Goal: Task Accomplishment & Management: Use online tool/utility

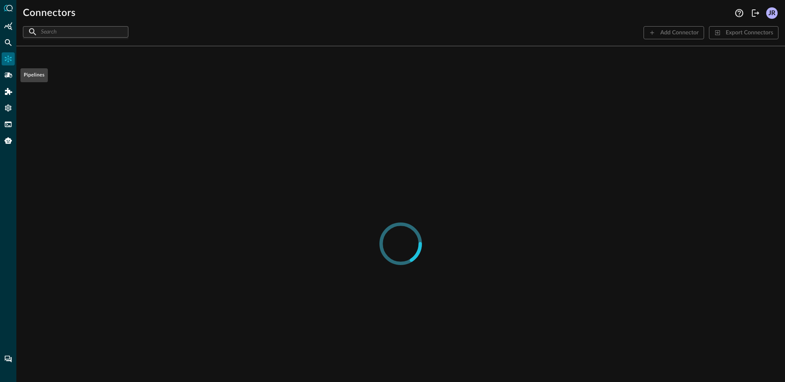
drag, startPoint x: 10, startPoint y: 79, endPoint x: 143, endPoint y: 112, distance: 136.9
click at [10, 79] on icon "Pipelines" at bounding box center [8, 75] width 8 height 8
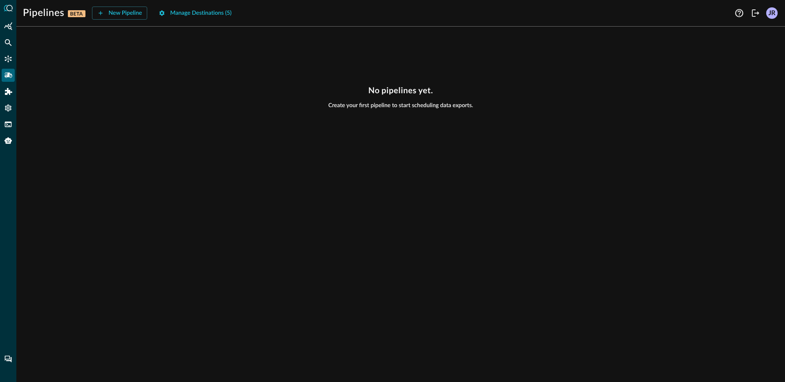
click at [175, 127] on div "No pipelines yet. Create your first pipeline to start scheduling data exports." at bounding box center [400, 207] width 769 height 349
click at [118, 13] on button "New Pipeline" at bounding box center [120, 13] width 56 height 13
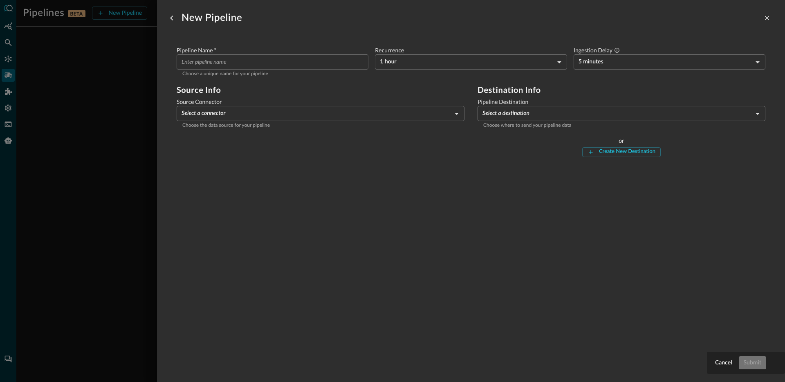
click at [276, 66] on input "Pipeline Name   *" at bounding box center [275, 61] width 187 height 15
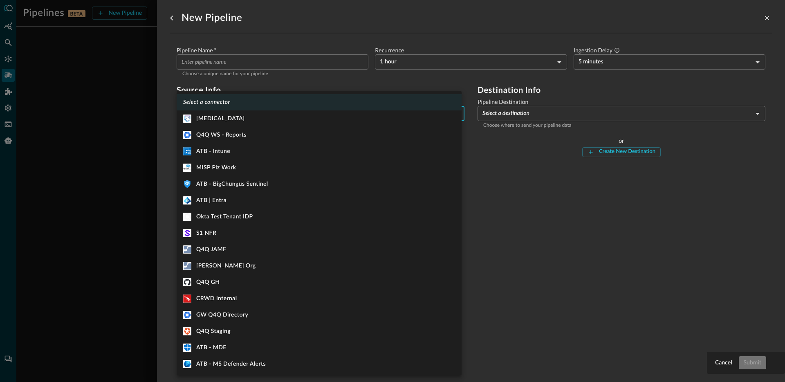
click at [313, 121] on body "Pipelines BETA New Pipeline Manage Destinations ( 5 ) JR No pipelines yet. Crea…" at bounding box center [392, 191] width 785 height 382
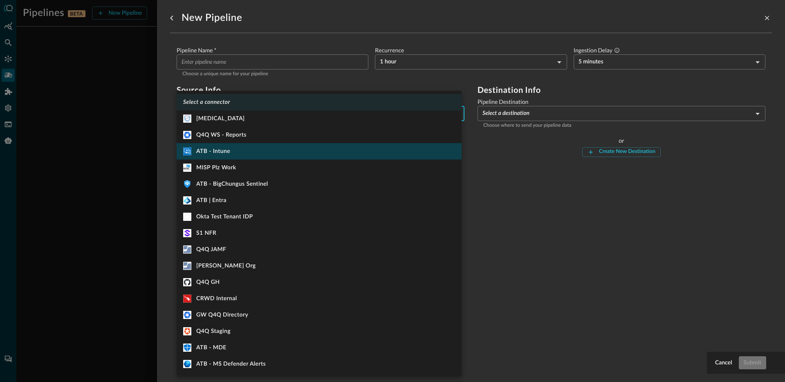
click at [268, 154] on li ".MicrosoftIntune_svg__st1{fill:#fff} ATB - Intune" at bounding box center [319, 151] width 285 height 16
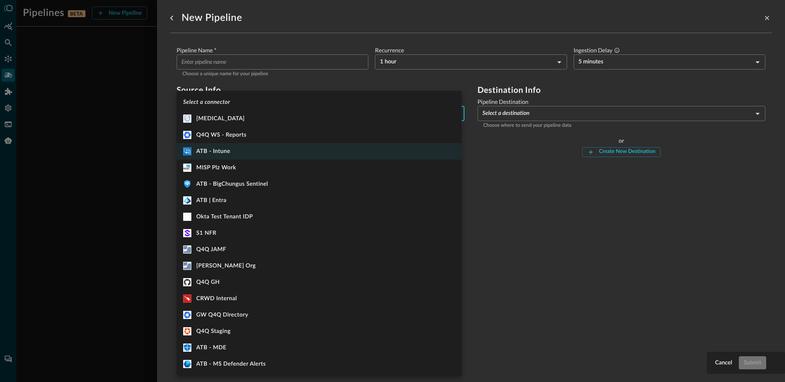
click at [245, 119] on body "Pipelines BETA New Pipeline Manage Destinations ( 5 ) JR No pipelines yet. Crea…" at bounding box center [392, 191] width 785 height 382
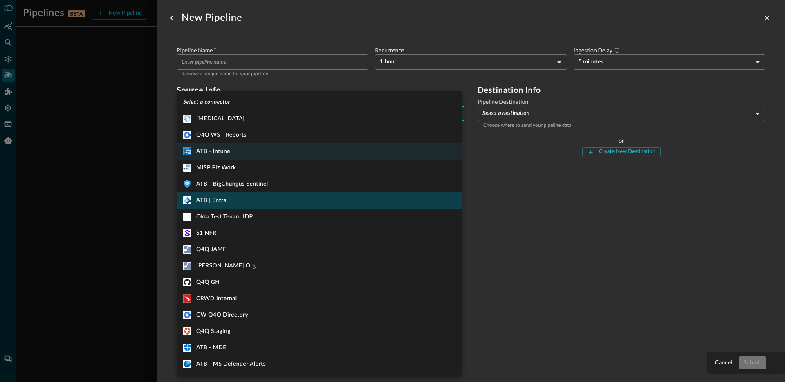
click at [255, 198] on li "ATB | Entra" at bounding box center [319, 200] width 285 height 16
type input "1334"
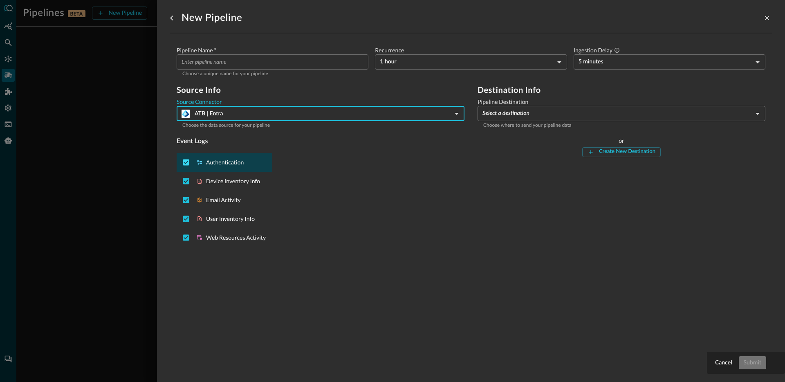
click at [182, 164] on input "Deselect Authentication event type" at bounding box center [186, 163] width 16 height 16
checkbox input "false"
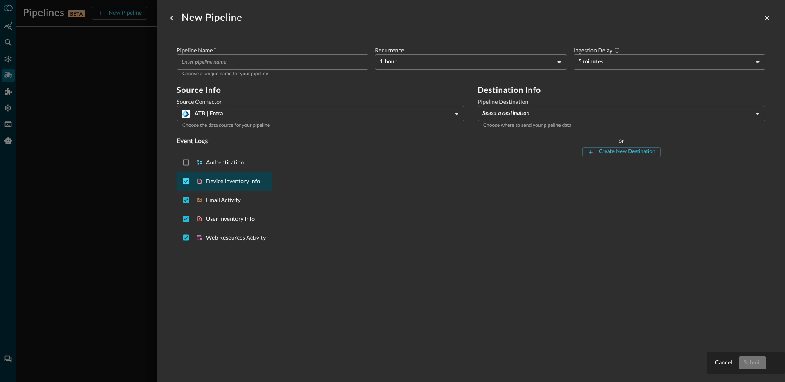
click at [184, 180] on input "Deselect Device Inventory Info event type" at bounding box center [186, 181] width 16 height 16
checkbox input "false"
click at [189, 200] on input "Deselect Email Activity event type" at bounding box center [186, 200] width 16 height 16
checkbox input "false"
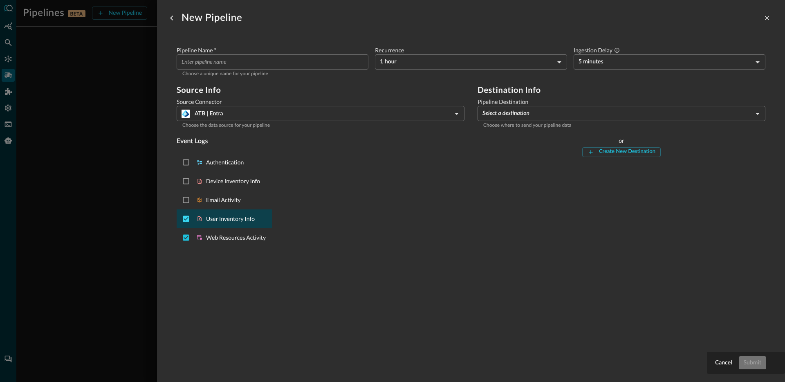
click at [186, 218] on input "Deselect User Inventory Info event type" at bounding box center [186, 219] width 16 height 16
checkbox input "false"
click at [231, 58] on input "Pipeline Name   *" at bounding box center [275, 61] width 187 height 15
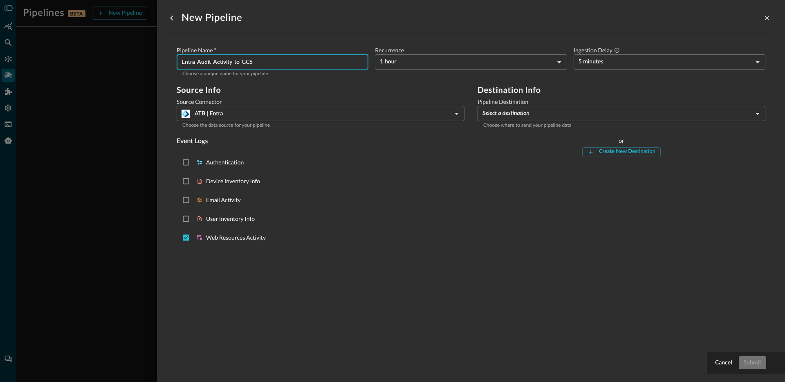
type input "Entra-Audit-Activity-to-GCS"
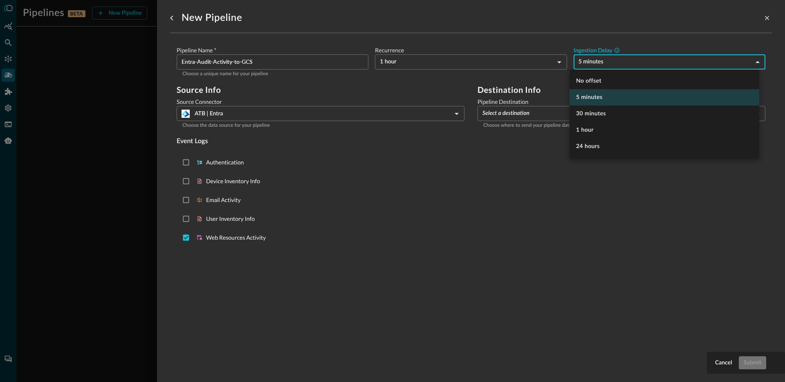
click at [598, 66] on body "Pipelines BETA New Pipeline Manage Destinations ( 5 ) JR No pipelines yet. Crea…" at bounding box center [392, 191] width 785 height 382
click at [593, 84] on li "No offset" at bounding box center [665, 81] width 190 height 16
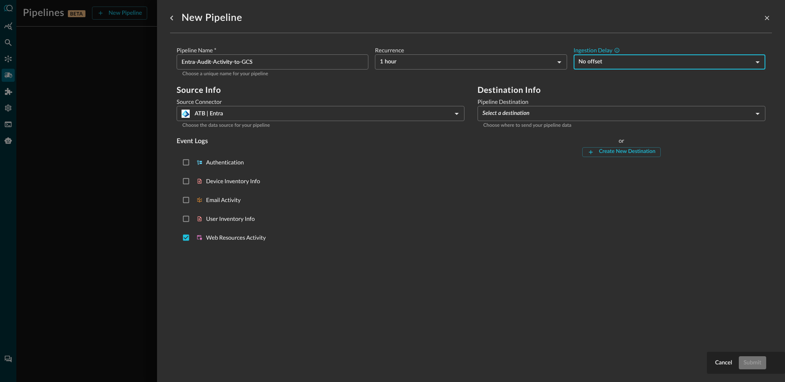
click at [606, 65] on body "Pipelines BETA New Pipeline Manage Destinations ( 5 ) JR No pipelines yet. Crea…" at bounding box center [392, 191] width 785 height 382
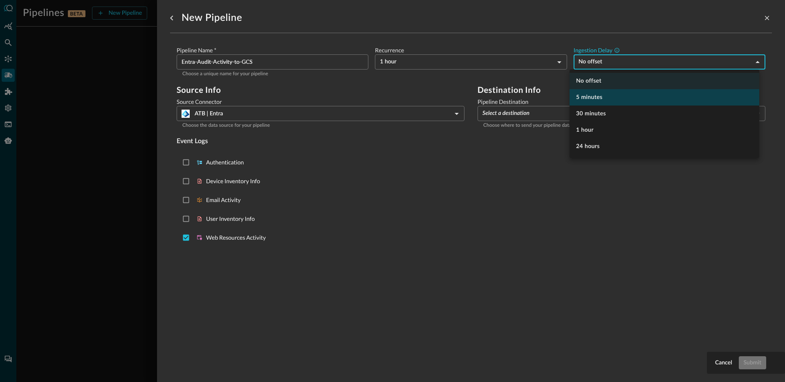
click at [596, 93] on li "5 minutes" at bounding box center [665, 97] width 190 height 16
type input "300"
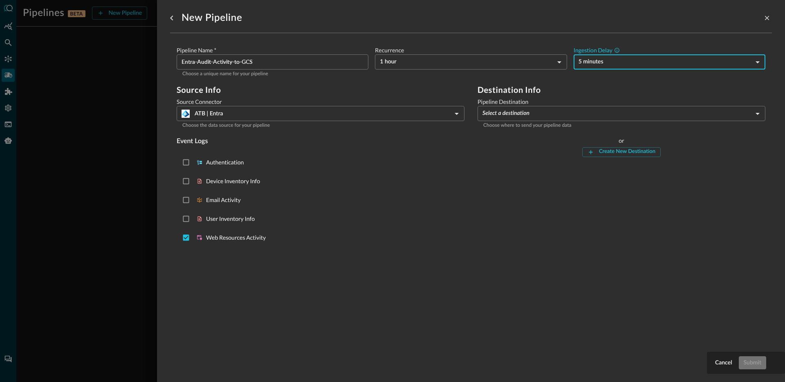
click at [543, 113] on body "Pipelines BETA New Pipeline Manage Destinations ( 5 ) JR No pipelines yet. Crea…" at bounding box center [392, 191] width 785 height 382
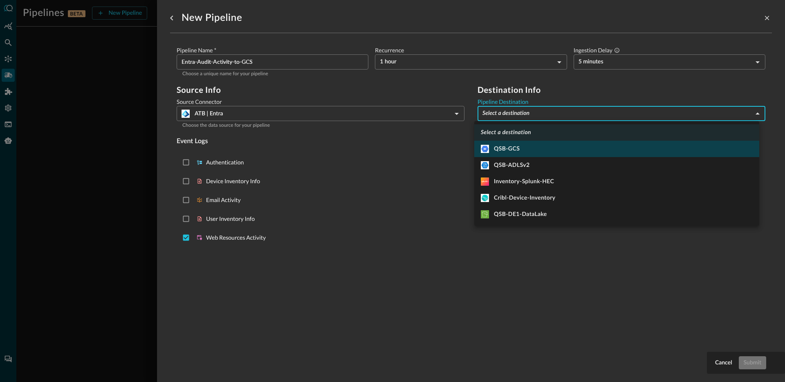
click at [542, 153] on li "QSB-GCS" at bounding box center [616, 149] width 285 height 16
type input "9"
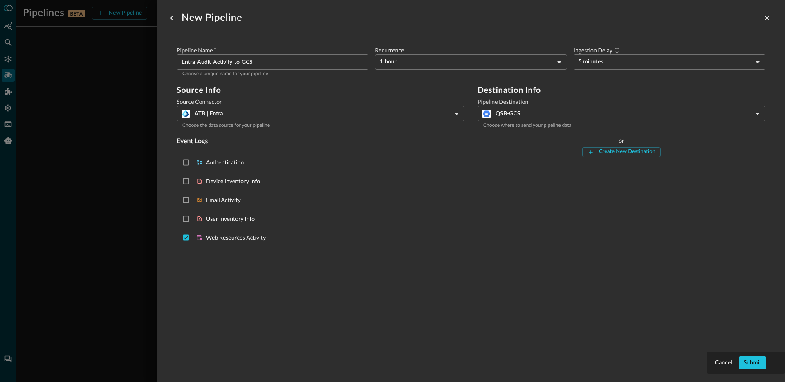
click at [365, 176] on div "Authentication Device Inventory Info Email Activity User Inventory Info Web Res…" at bounding box center [321, 200] width 288 height 101
